Goal: Information Seeking & Learning: Learn about a topic

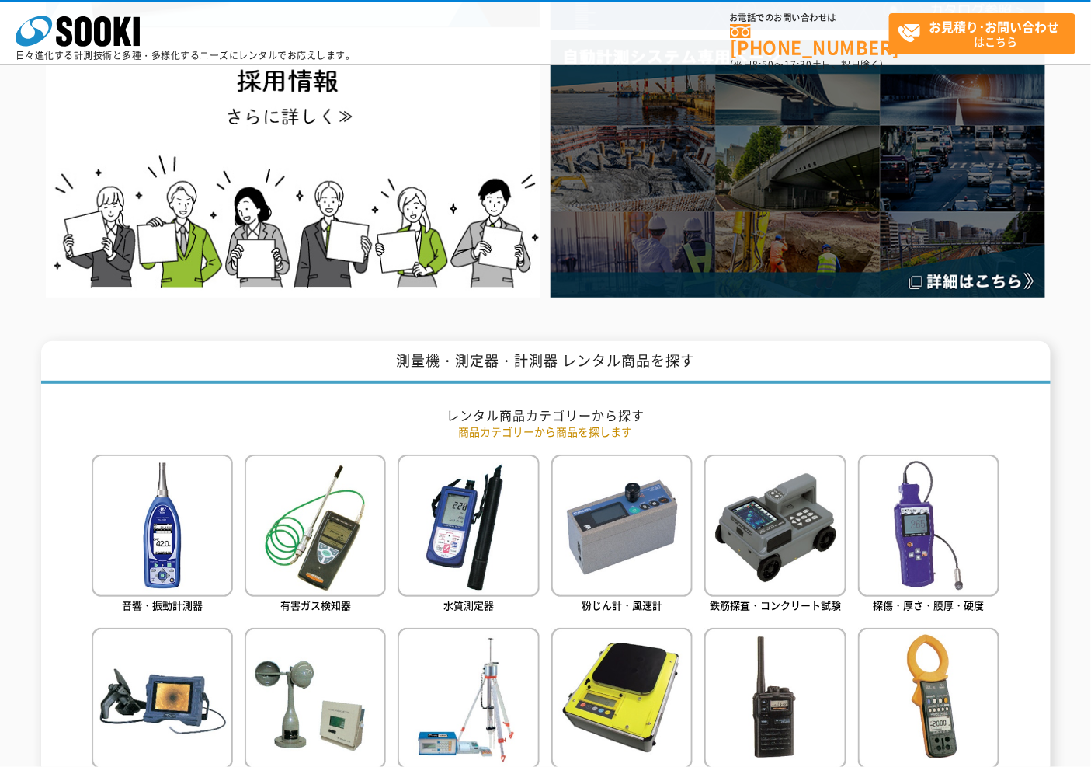
scroll to position [604, 0]
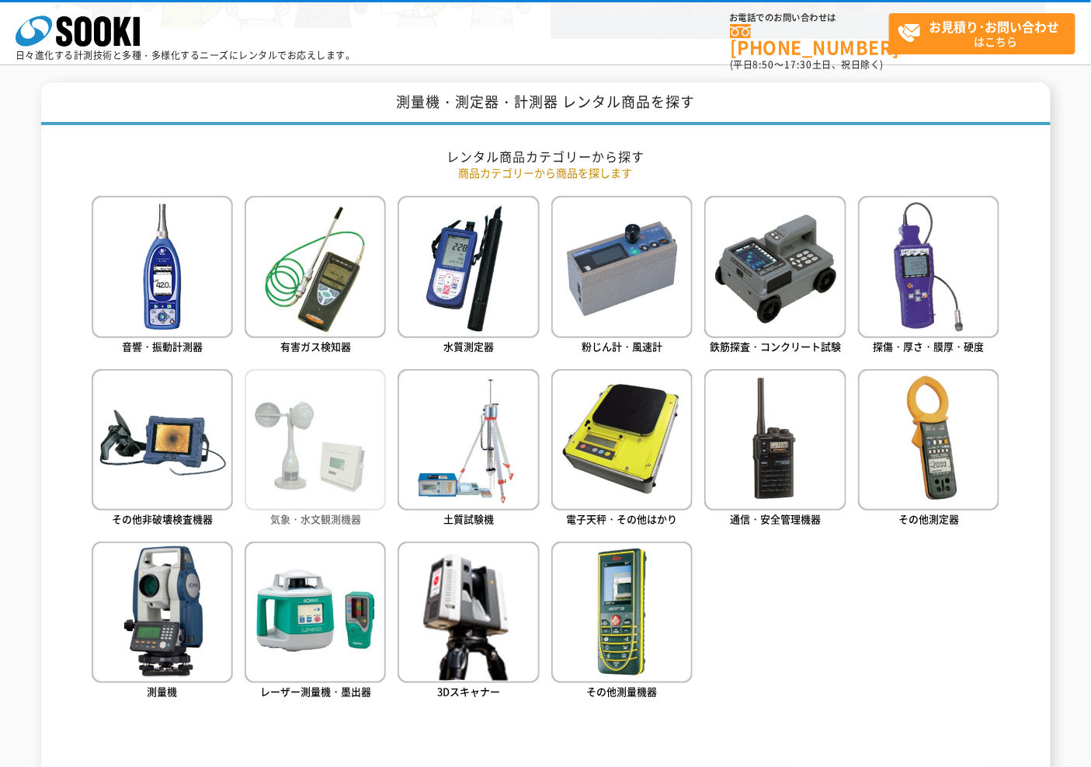
click at [268, 483] on img at bounding box center [315, 439] width 141 height 141
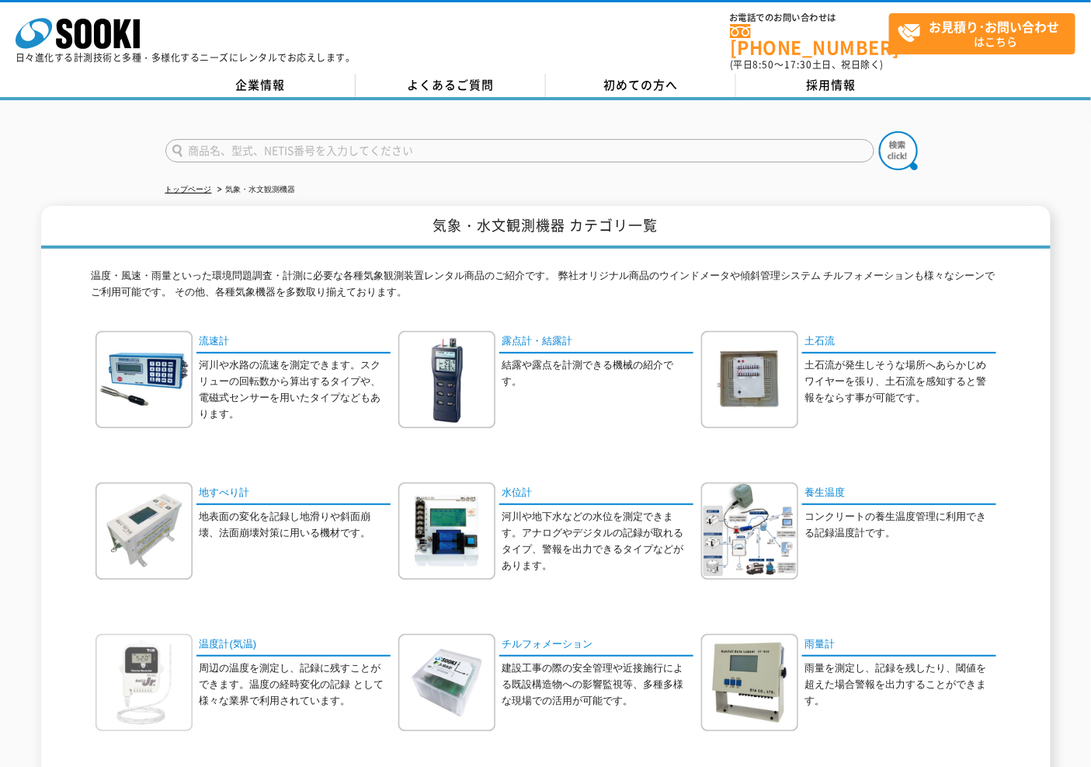
click at [164, 650] on img at bounding box center [144, 682] width 97 height 97
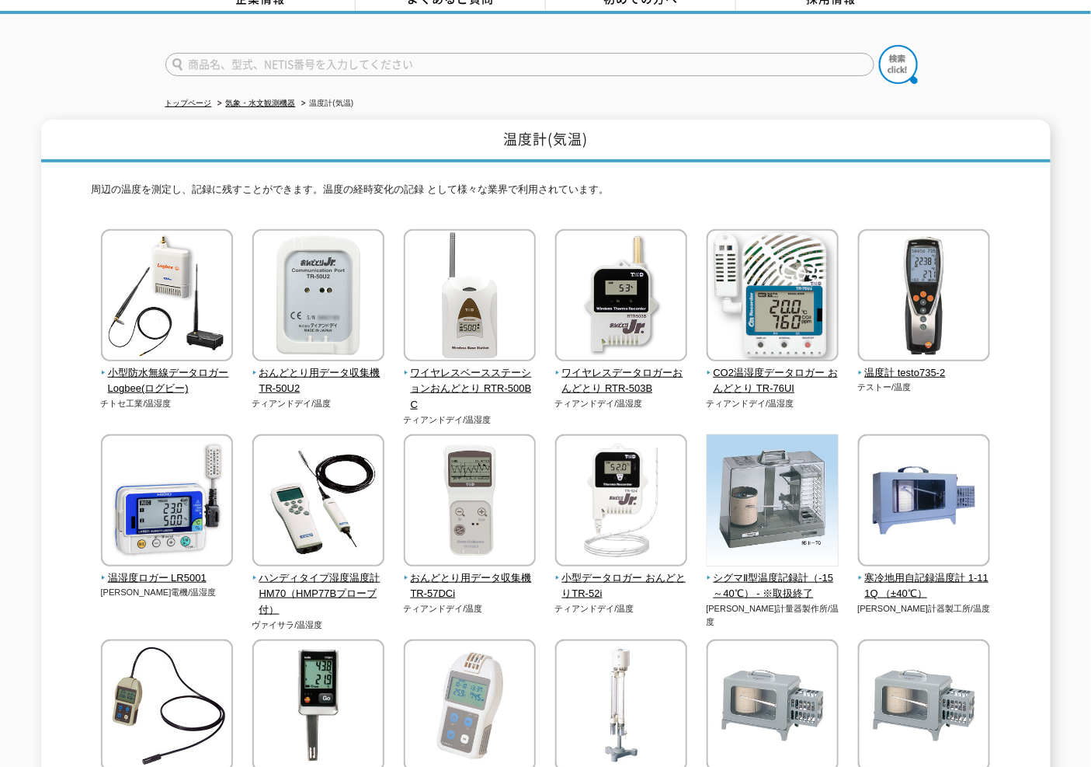
scroll to position [345, 0]
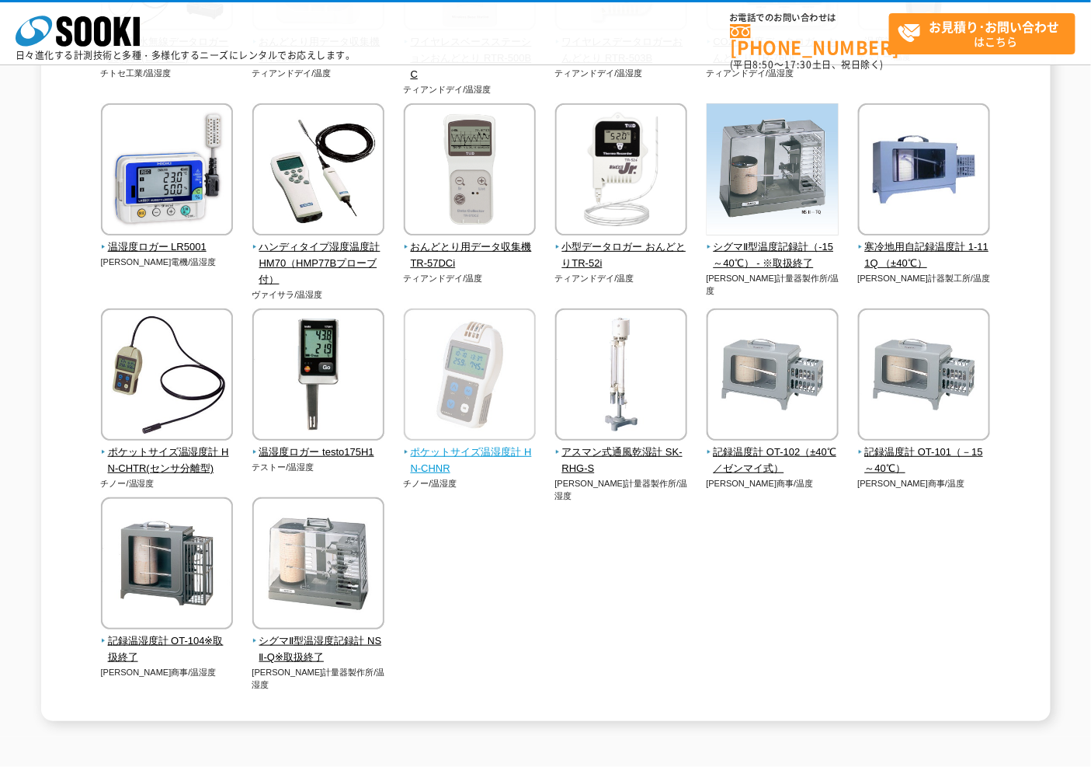
click at [472, 437] on img at bounding box center [470, 376] width 132 height 136
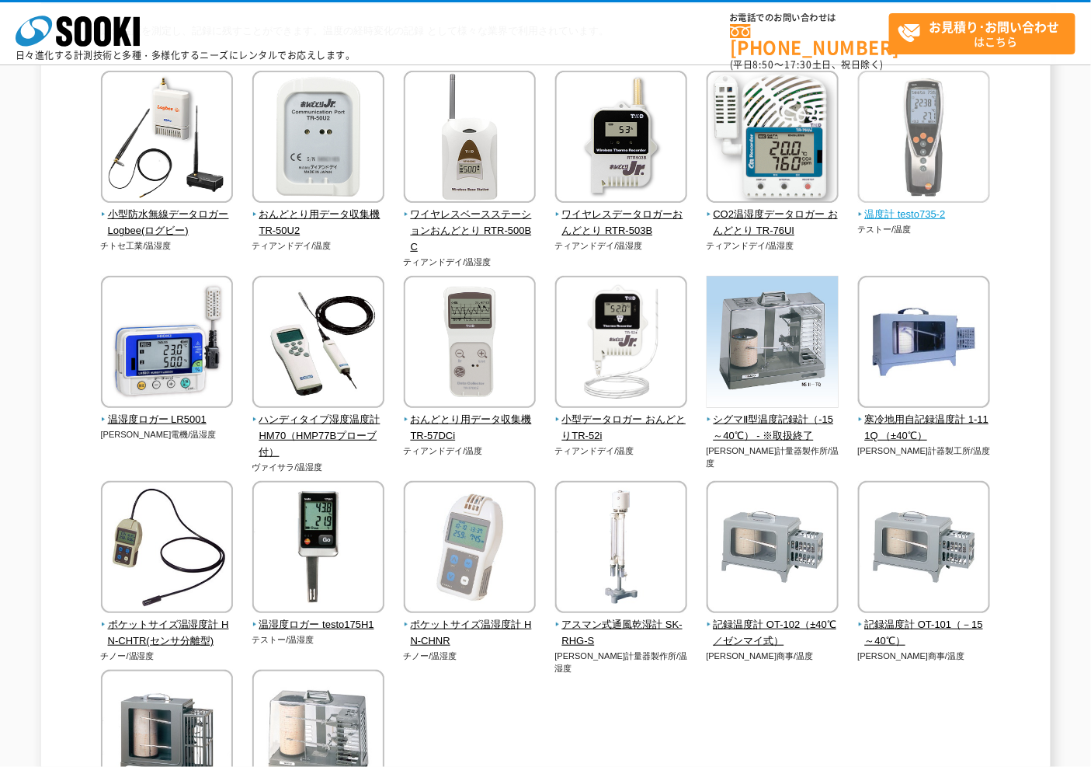
click at [917, 180] on img at bounding box center [924, 139] width 132 height 136
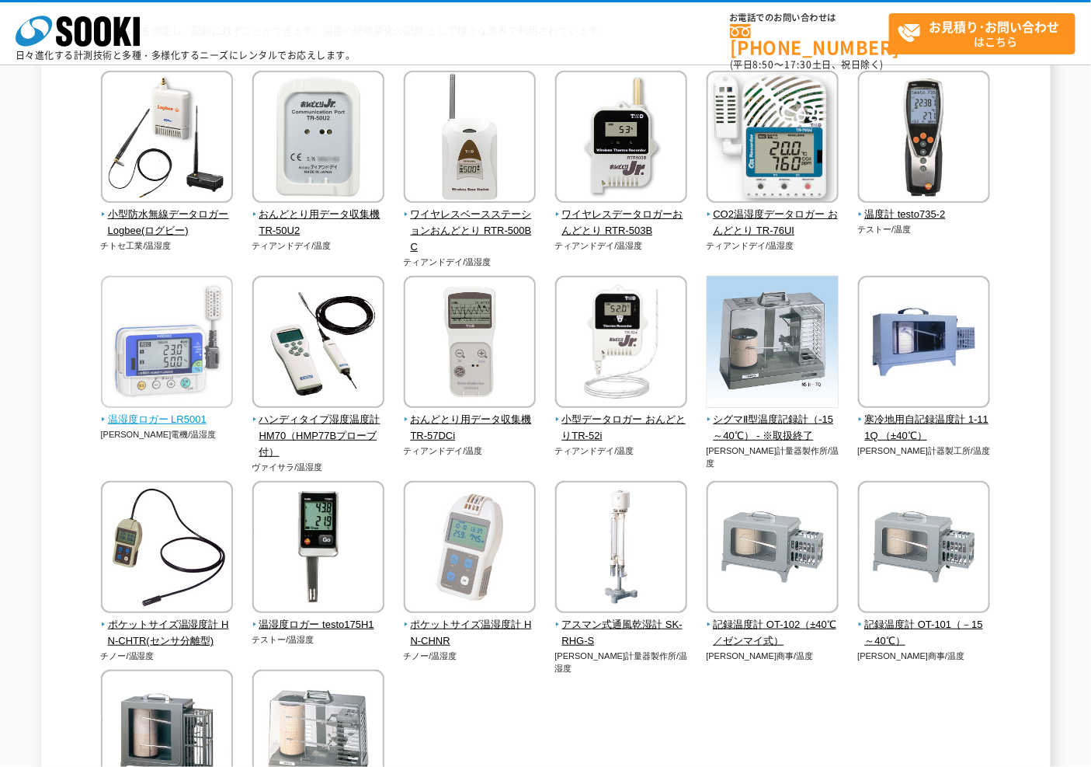
click at [134, 375] on img at bounding box center [167, 344] width 132 height 136
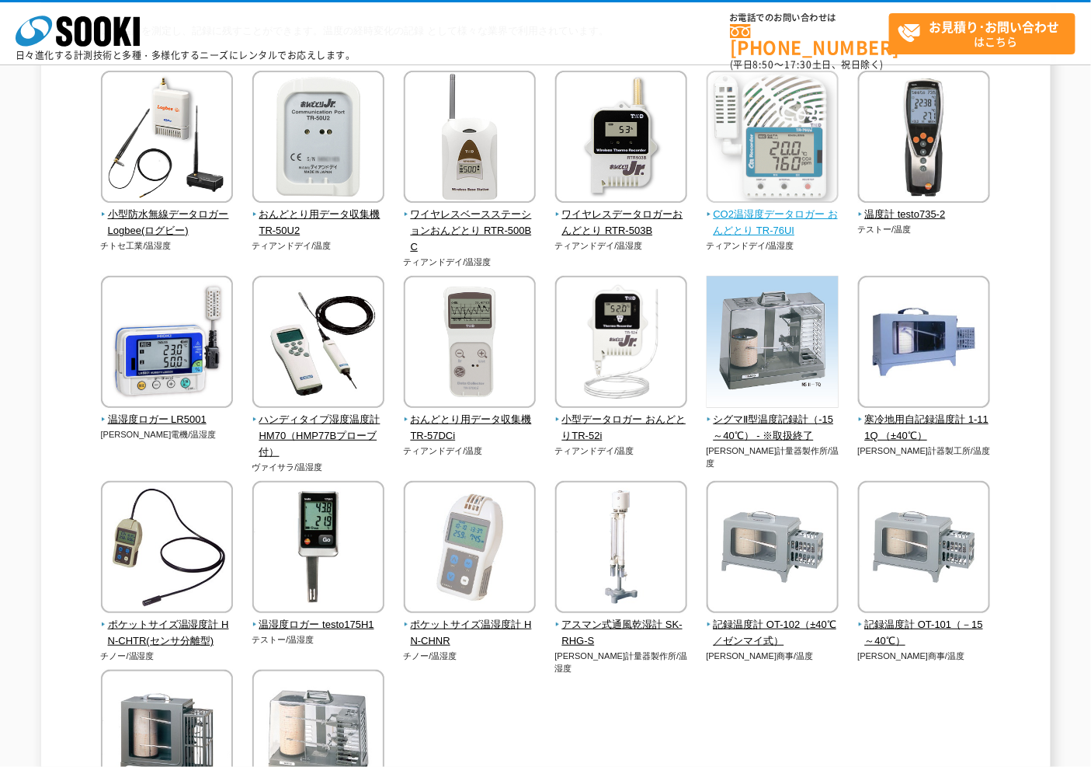
click at [795, 158] on img at bounding box center [773, 139] width 132 height 136
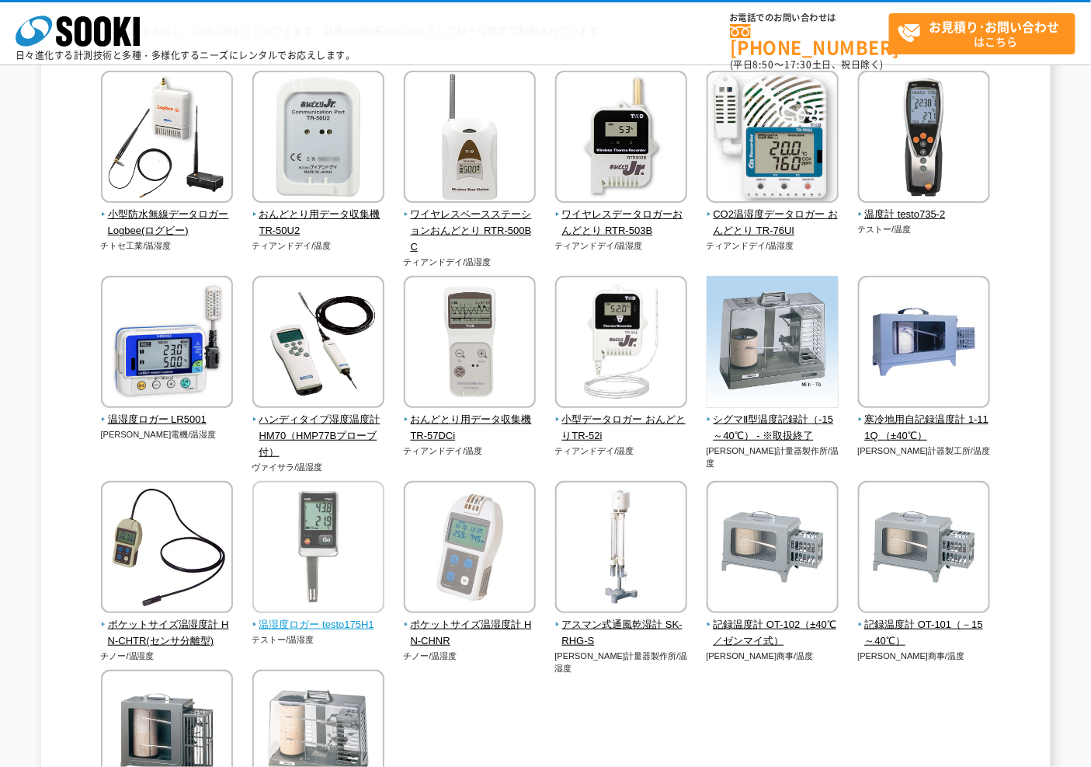
click at [336, 524] on img at bounding box center [318, 549] width 132 height 136
